Goal: Obtain resource: Download file/media

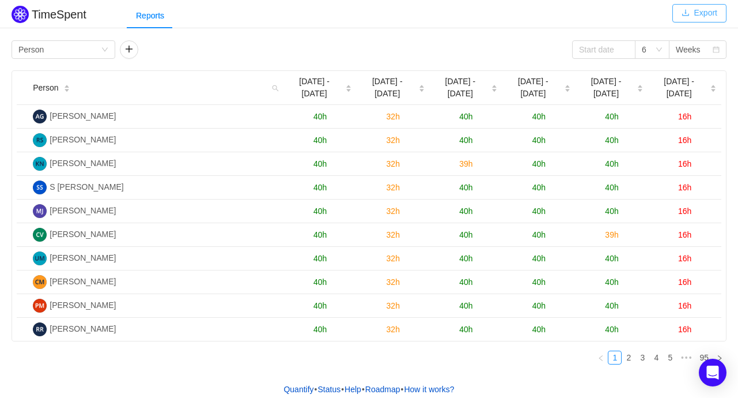
click at [701, 9] on button "Export" at bounding box center [699, 13] width 54 height 18
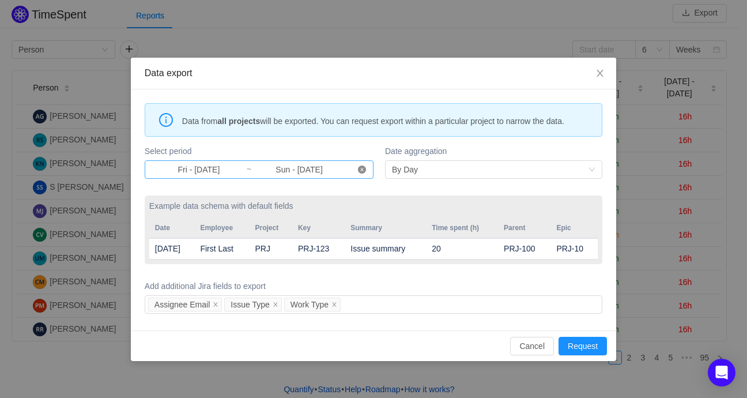
click at [361, 169] on icon "icon: close-circle" at bounding box center [362, 169] width 8 height 8
click at [188, 172] on input at bounding box center [199, 169] width 94 height 13
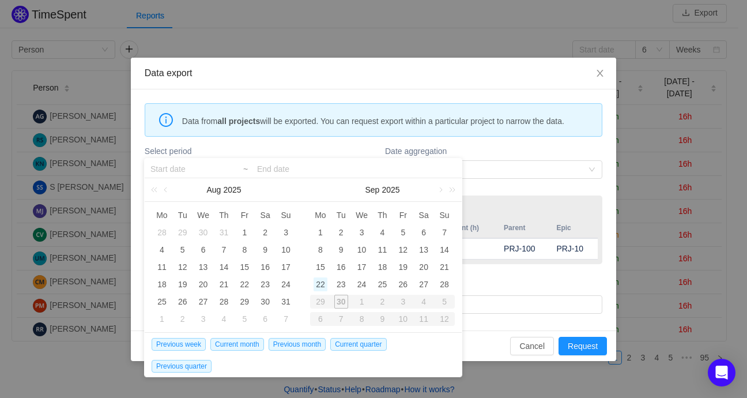
click at [320, 279] on div "22" at bounding box center [320, 284] width 14 height 14
type input "Mon - [DATE]"
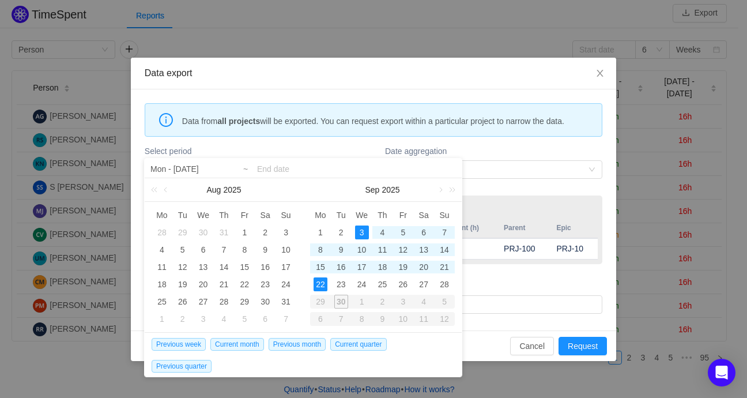
click at [274, 167] on input at bounding box center [356, 169] width 199 height 14
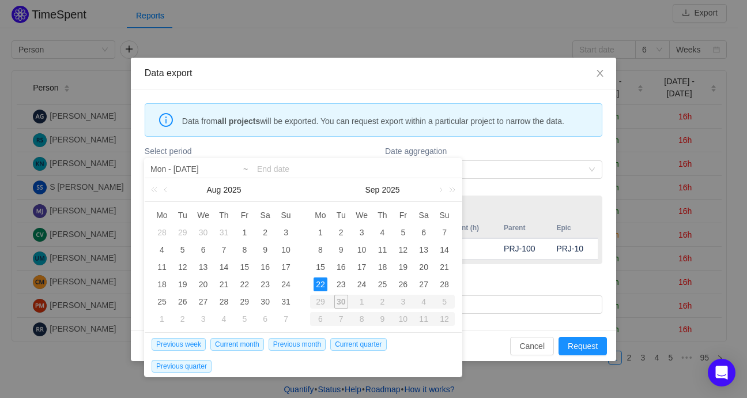
click at [320, 286] on div "22" at bounding box center [320, 284] width 14 height 14
type input "Mon - [DATE]"
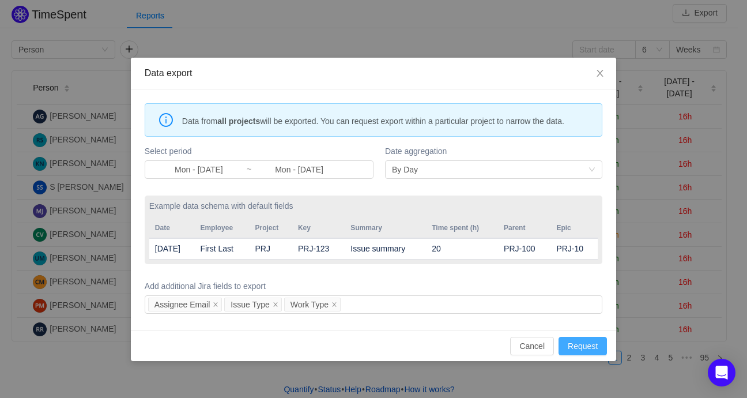
click at [588, 339] on button "Request" at bounding box center [582, 345] width 48 height 18
